Goal: Task Accomplishment & Management: Manage account settings

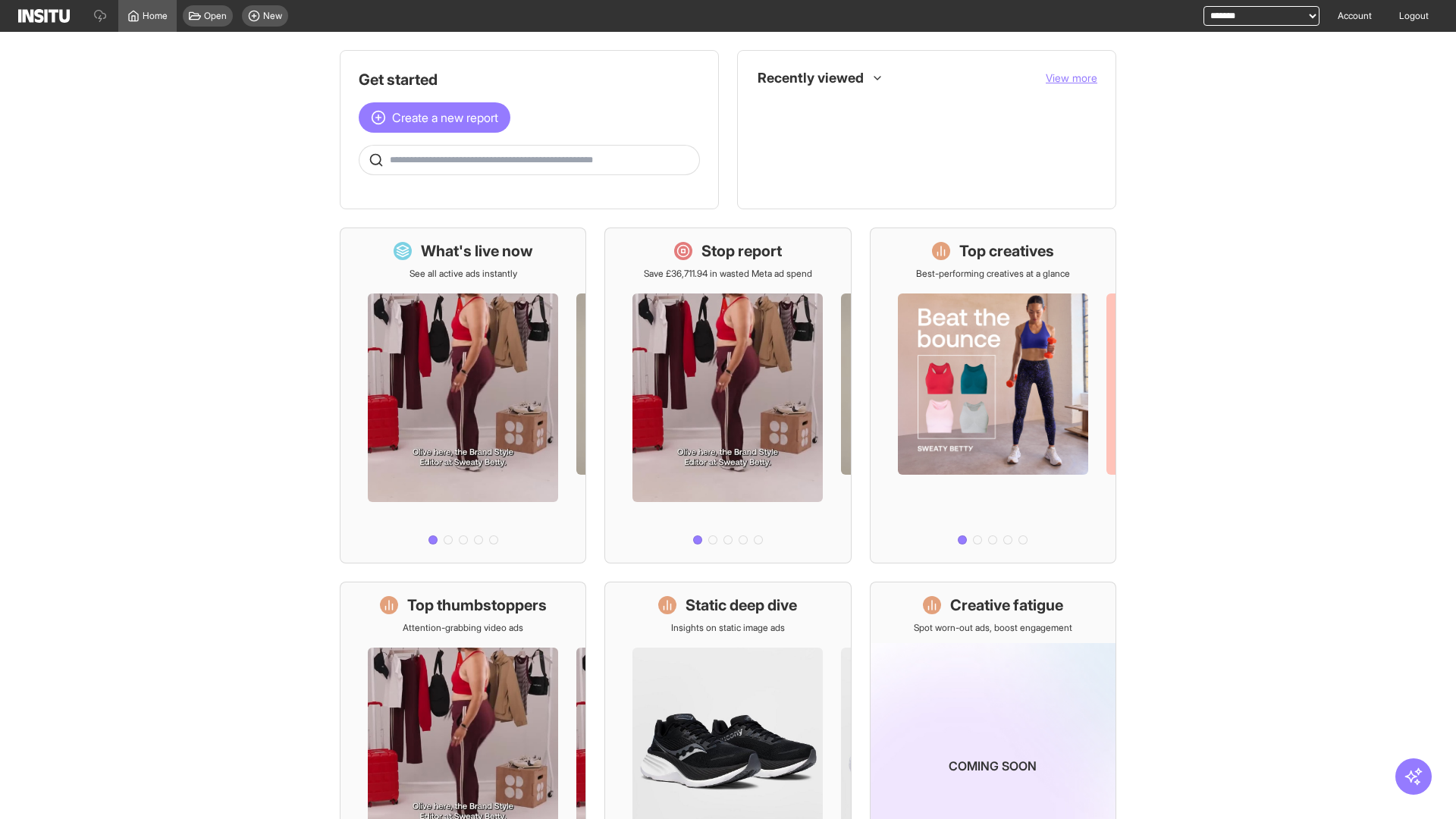
select select "**********"
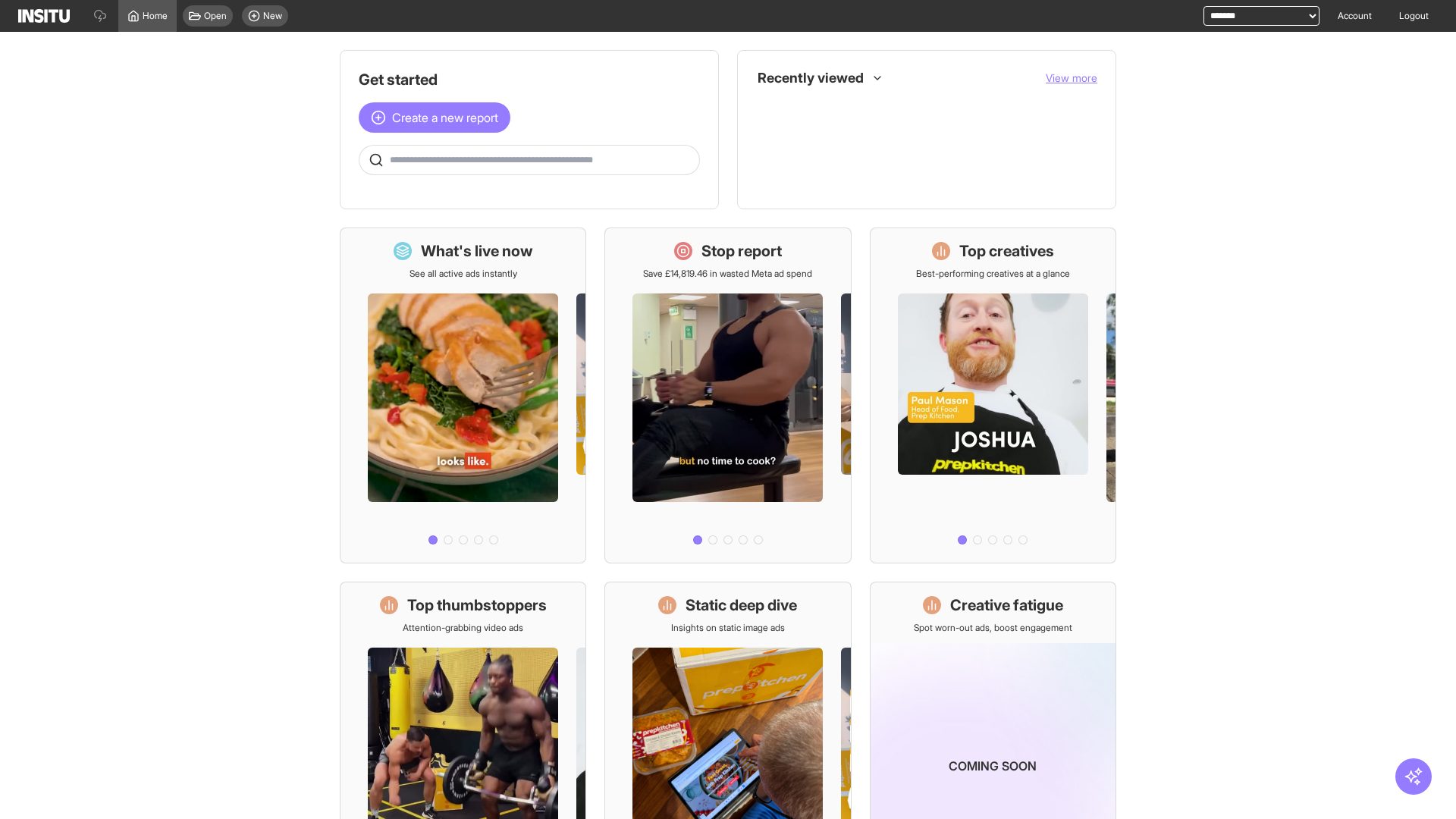
select select "**********"
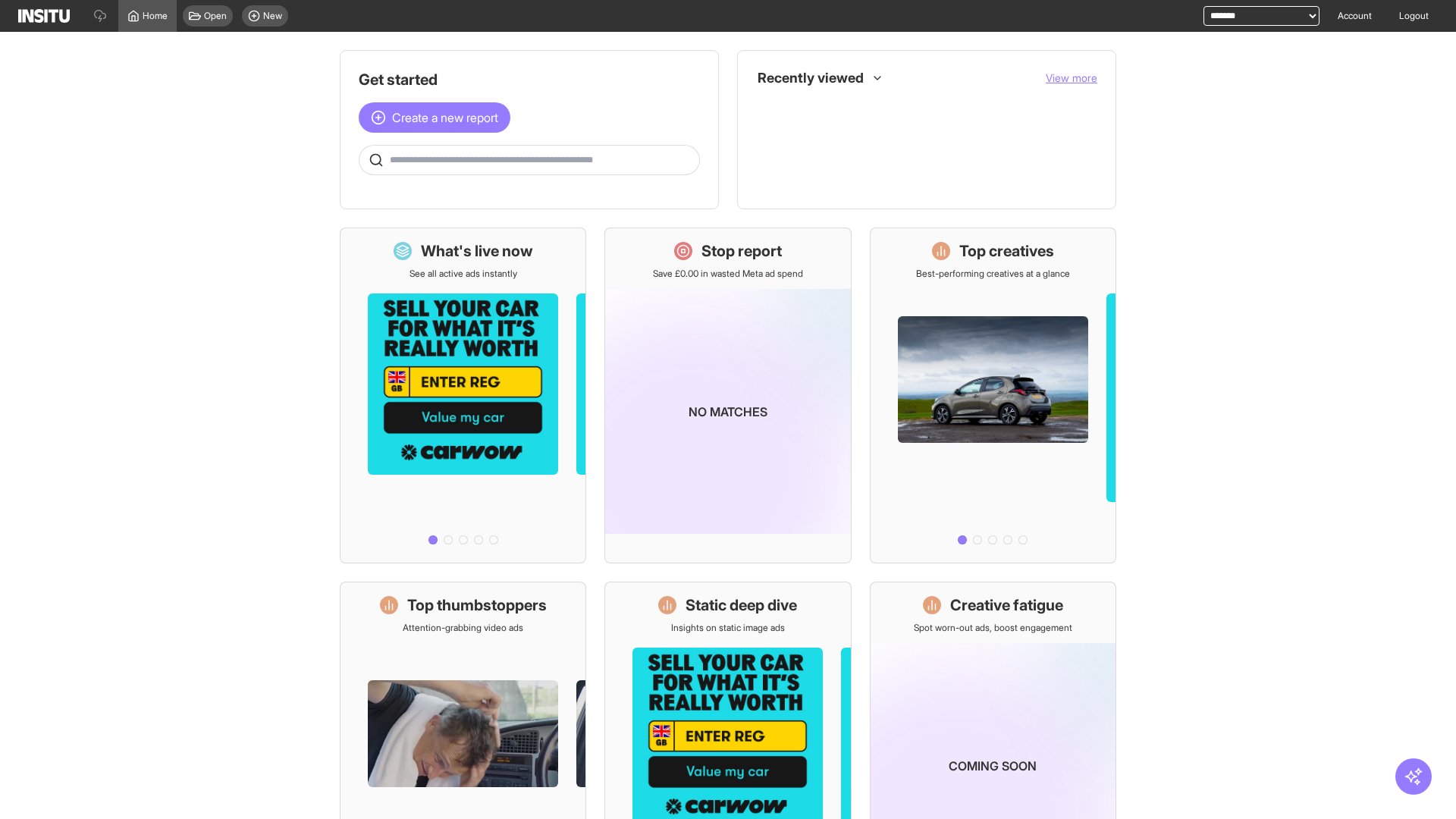
select select "**********"
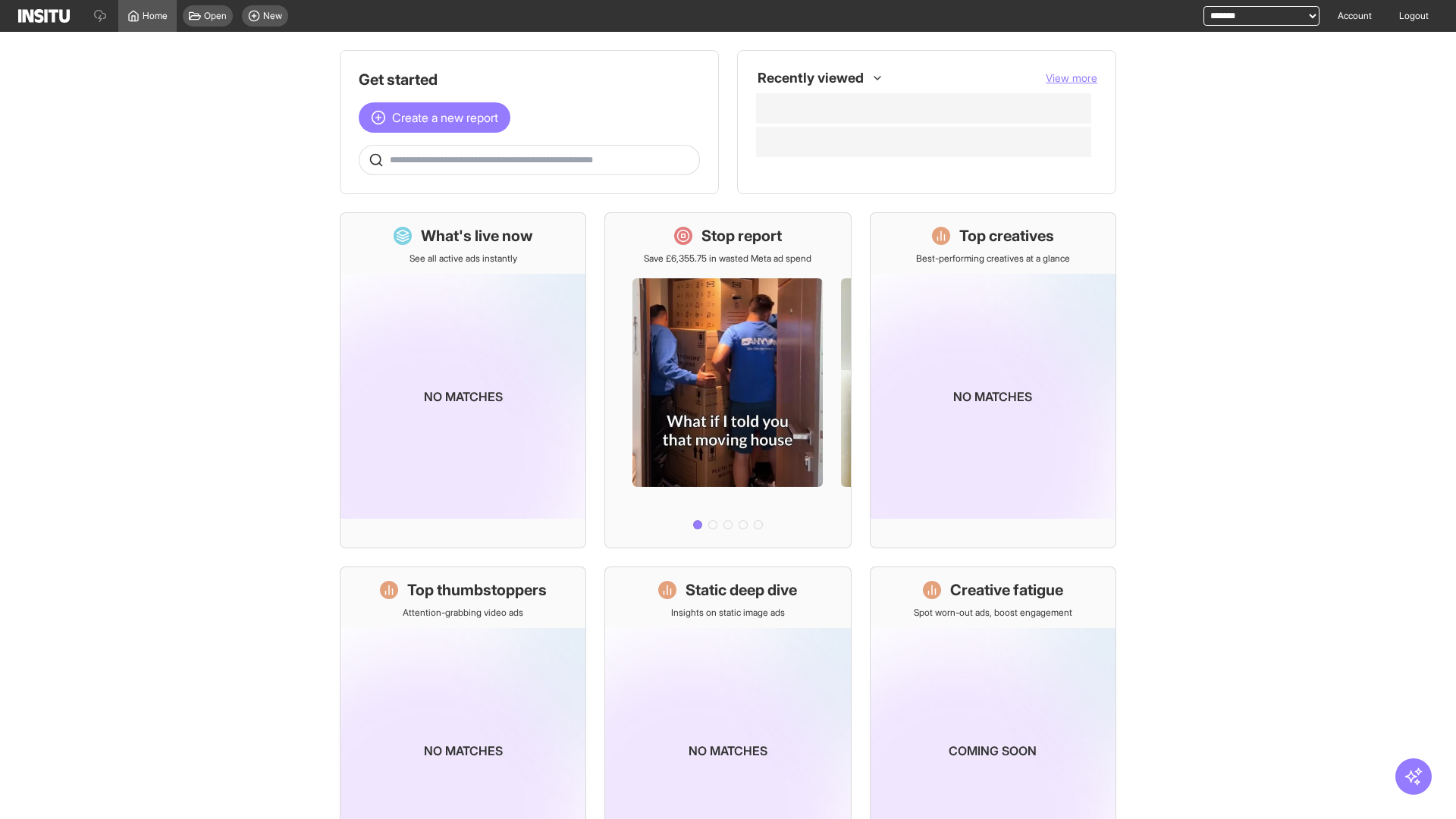
select select "**********"
